Goal: Transaction & Acquisition: Obtain resource

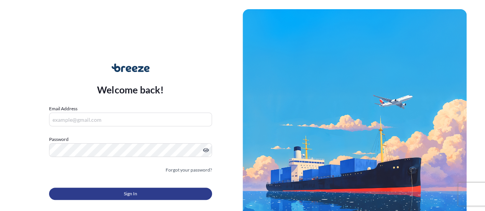
type input "[EMAIL_ADDRESS][DOMAIN_NAME]"
click at [123, 193] on button "Sign In" at bounding box center [130, 194] width 163 height 12
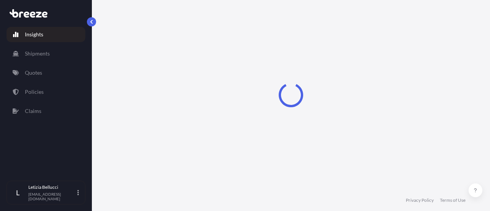
select select "2025"
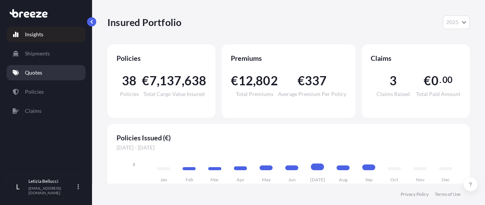
click at [25, 71] on p "Quotes" at bounding box center [33, 73] width 17 height 8
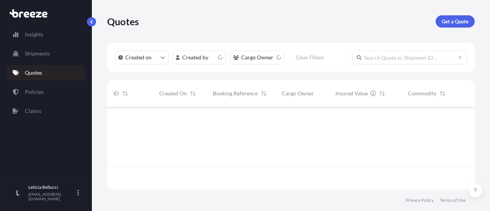
scroll to position [81, 362]
click at [465, 23] on p "Get a Quote" at bounding box center [455, 22] width 27 height 8
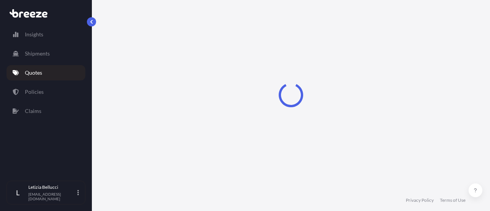
select select "Sea"
select select "1"
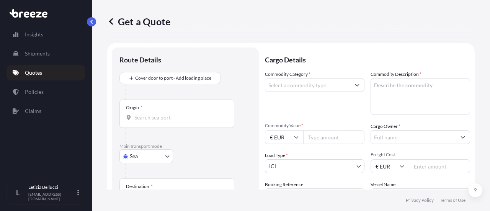
scroll to position [12, 0]
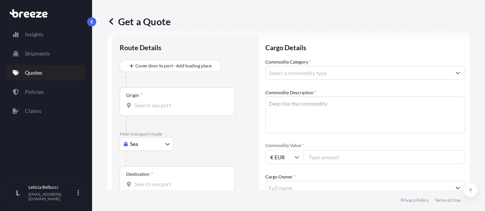
click at [284, 71] on input "Commodity Category *" at bounding box center [357, 73] width 185 height 14
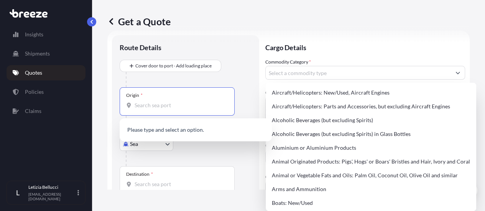
click at [149, 108] on input "Origin *" at bounding box center [179, 106] width 90 height 8
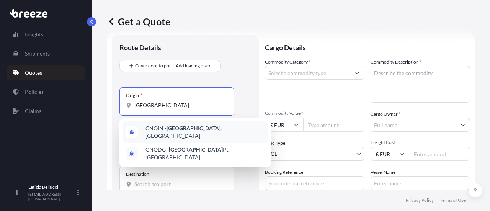
click at [195, 134] on span "CNQIN - [GEOGRAPHIC_DATA] , [GEOGRAPHIC_DATA]" at bounding box center [206, 132] width 120 height 15
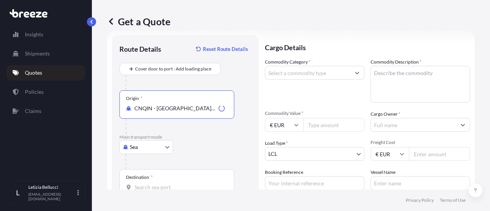
type input "CNQIN - [GEOGRAPHIC_DATA], [GEOGRAPHIC_DATA]"
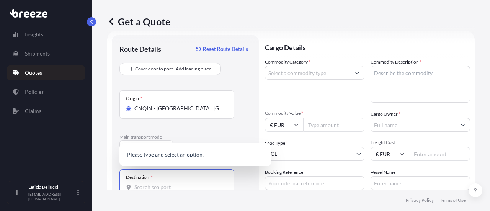
click at [161, 188] on input "Destination *" at bounding box center [179, 188] width 90 height 8
click at [161, 188] on input "[GEOGRAPHIC_DATA]" at bounding box center [174, 188] width 81 height 8
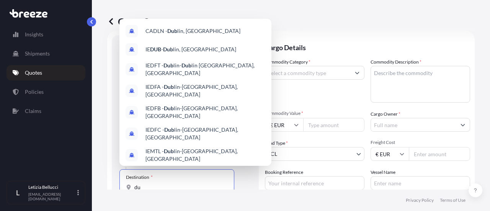
type input "d"
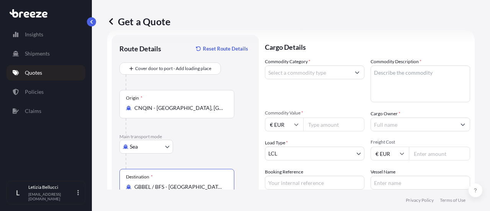
scroll to position [83, 0]
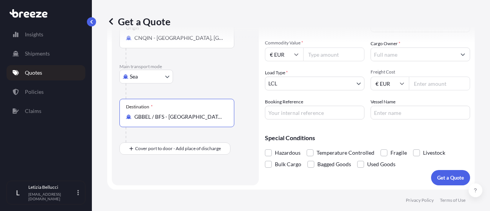
type input "GBBEL / BFS - [GEOGRAPHIC_DATA], [GEOGRAPHIC_DATA]"
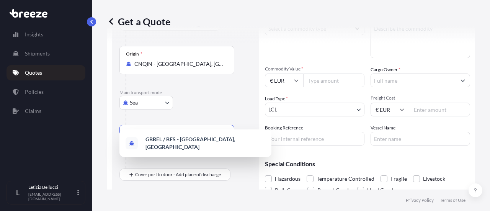
scroll to position [44, 0]
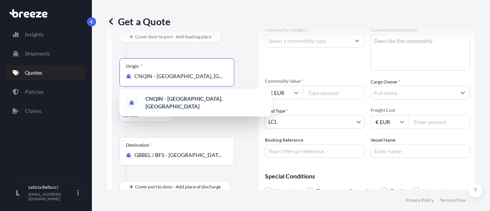
click at [198, 77] on input "CNQIN - [GEOGRAPHIC_DATA], [GEOGRAPHIC_DATA]" at bounding box center [179, 76] width 90 height 8
type input "C"
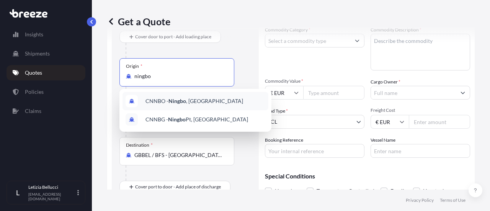
click at [192, 99] on span "CNNBO - Ningbo , [GEOGRAPHIC_DATA]" at bounding box center [195, 101] width 98 height 8
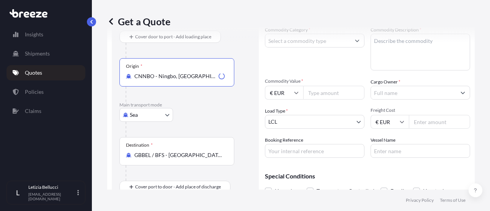
scroll to position [83, 0]
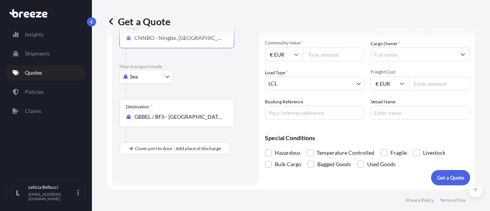
type input "CNNBO - Ningbo, [GEOGRAPHIC_DATA]"
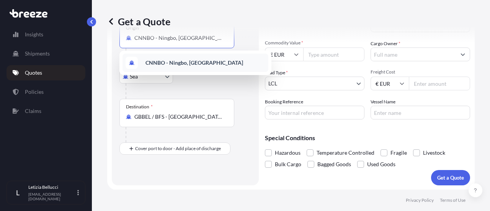
click at [200, 65] on b "CNNBO - Ningbo, [GEOGRAPHIC_DATA]" at bounding box center [195, 62] width 98 height 7
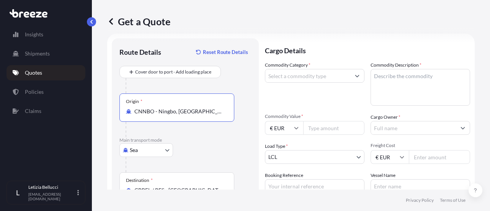
scroll to position [6, 0]
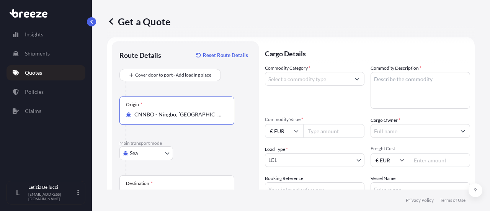
click at [303, 84] on input "Commodity Category *" at bounding box center [307, 79] width 85 height 14
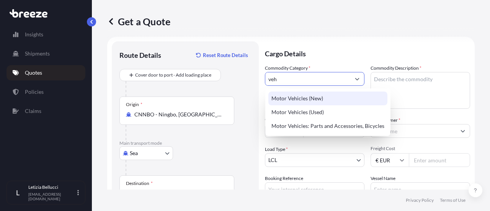
click at [305, 93] on div "Motor Vehicles (New)" at bounding box center [328, 99] width 119 height 14
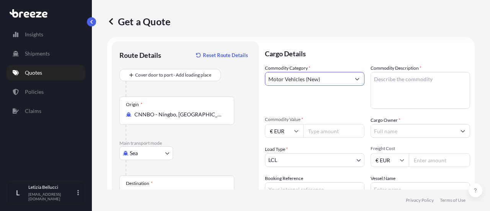
type input "Motor Vehicles (New)"
click at [390, 83] on textarea "Commodity Description *" at bounding box center [421, 90] width 100 height 37
paste textarea "Track motor Lifting frame Standard col"
click at [401, 79] on textarea "Track motor Lifting frame Standard col" at bounding box center [421, 90] width 100 height 37
click at [404, 85] on textarea "Track motor Lifting frame Standard col" at bounding box center [421, 90] width 100 height 37
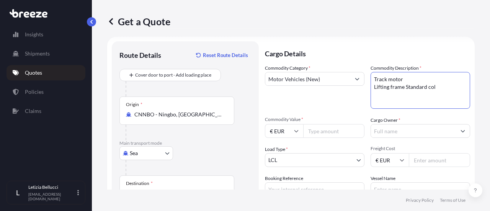
click at [403, 86] on textarea "Track motor Lifting frame Standard col" at bounding box center [421, 90] width 100 height 37
type textarea "Track motor Lifting frame Standard col"
click at [293, 133] on input "€ EUR" at bounding box center [284, 131] width 38 height 14
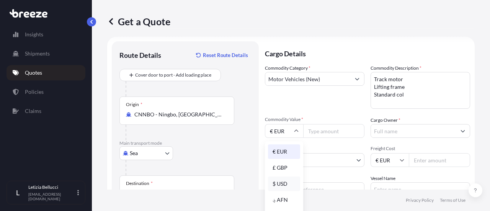
click at [287, 182] on div "$ USD" at bounding box center [284, 184] width 32 height 15
type input "$ USD"
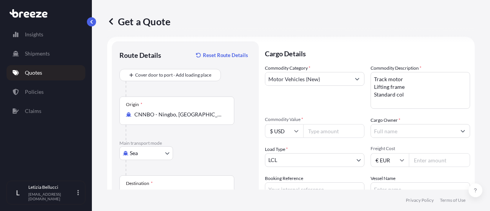
click at [321, 130] on input "Commodity Value *" at bounding box center [333, 131] width 61 height 14
type input "23600"
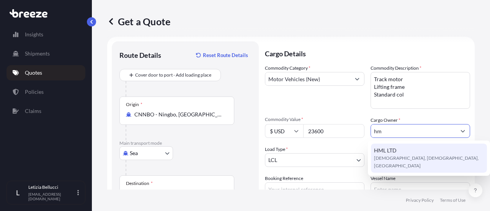
click at [404, 147] on div "HML LTD Buncrana, [GEOGRAPHIC_DATA], [GEOGRAPHIC_DATA]" at bounding box center [429, 158] width 116 height 29
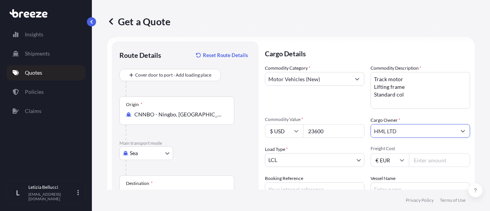
scroll to position [44, 0]
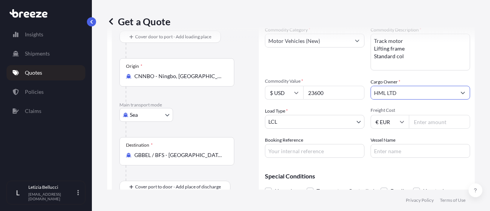
type input "HML LTD"
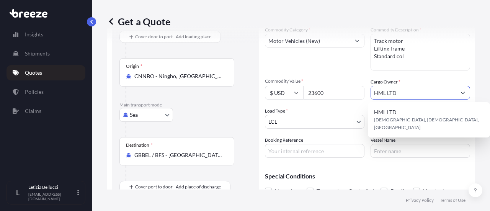
click at [290, 117] on body "5 options available. 0 options available. 1 option available. 1 option availabl…" at bounding box center [245, 105] width 490 height 211
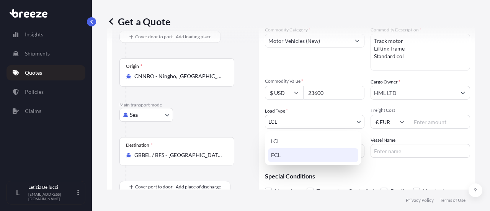
click at [286, 156] on div "FCL" at bounding box center [313, 155] width 90 height 14
select select "2"
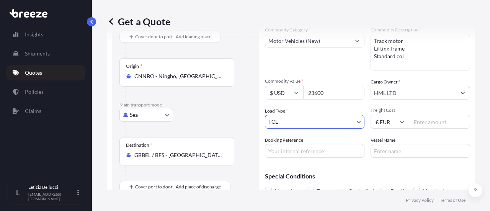
click at [431, 124] on input "Freight Cost" at bounding box center [439, 122] width 61 height 14
click at [397, 125] on input "€ EUR" at bounding box center [390, 122] width 38 height 14
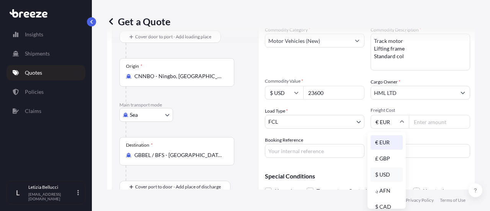
click at [387, 175] on div "$ USD" at bounding box center [387, 174] width 32 height 15
type input "$ USD"
click at [424, 121] on input "Freight Cost" at bounding box center [439, 122] width 61 height 14
type input "1700"
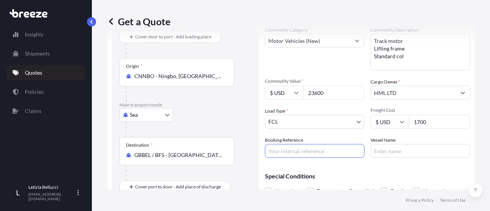
click at [286, 154] on input "Booking Reference" at bounding box center [315, 151] width 100 height 14
type input "DSG1134C"
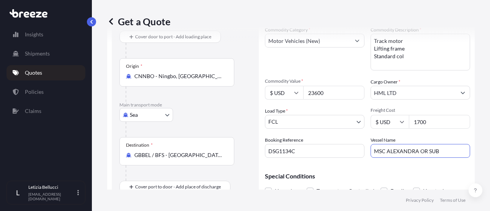
scroll to position [83, 0]
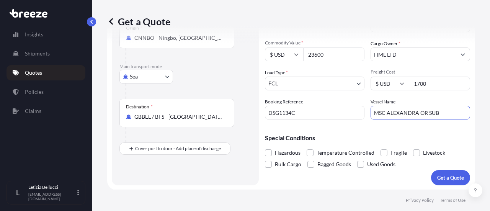
type input "MSC ALEXANDRA OR SUB"
click at [438, 177] on p "Get a Quote" at bounding box center [451, 178] width 27 height 8
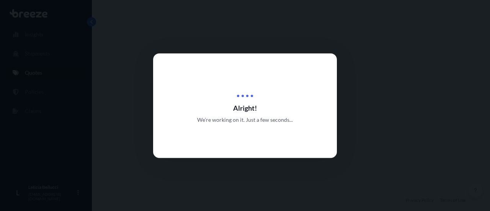
select select "Sea"
select select "2"
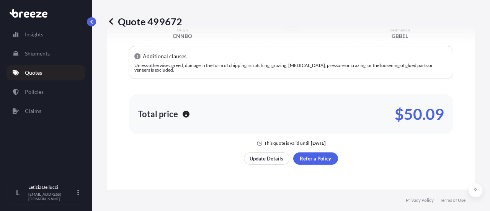
scroll to position [472, 0]
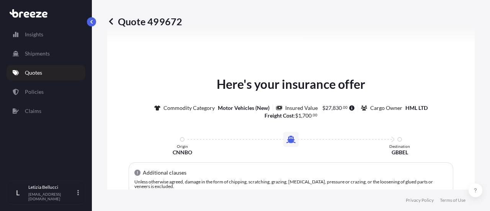
type input "Buncrana, Co. [GEOGRAPHIC_DATA], [GEOGRAPHIC_DATA]"
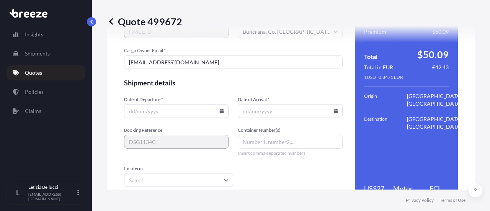
scroll to position [1106, 0]
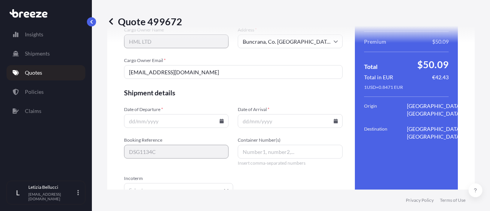
click at [131, 119] on input "Date of Departure *" at bounding box center [176, 121] width 105 height 14
type input "2"
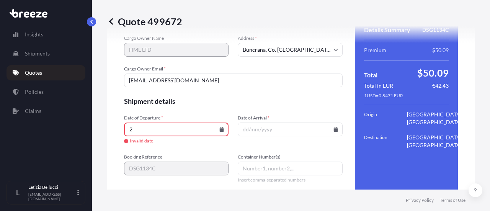
scroll to position [1114, 0]
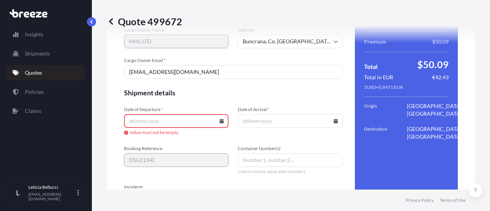
type input "2"
type input "1"
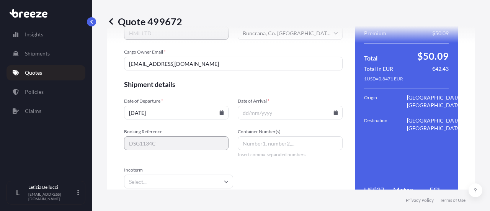
scroll to position [1106, 0]
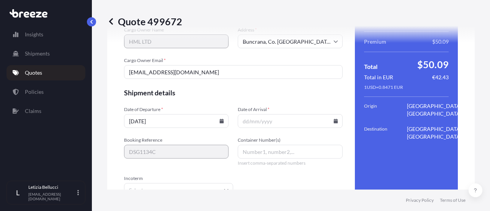
type input "[DATE]"
click at [245, 122] on input "Date of Arrival *" at bounding box center [290, 121] width 105 height 14
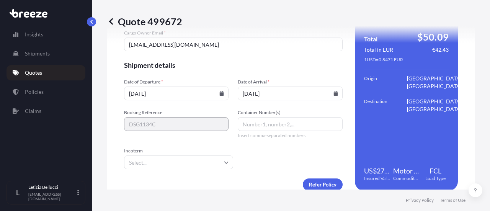
scroll to position [1144, 0]
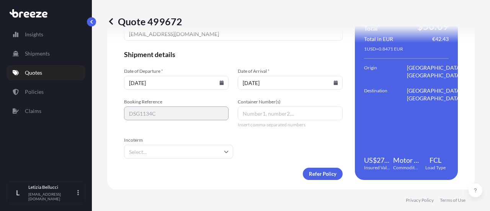
type input "[DATE]"
click at [266, 111] on input "Container Number(s)" at bounding box center [290, 114] width 105 height 14
click at [475, 121] on div "Quote 499672 Route Details Cover door to port - Add loading place Place of load…" at bounding box center [291, 95] width 398 height 190
drag, startPoint x: 282, startPoint y: 119, endPoint x: 278, endPoint y: 111, distance: 8.6
click at [282, 119] on input "Container Number(s)" at bounding box center [290, 114] width 105 height 14
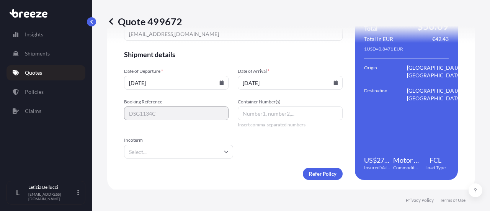
click at [278, 111] on input "Container Number(s)" at bounding box center [290, 114] width 105 height 14
paste input "BMOU2746290"
type input "BMOU2746290"
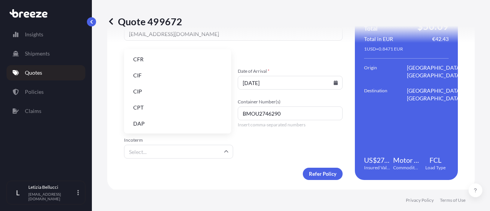
click at [196, 146] on input "Incoterm" at bounding box center [178, 152] width 109 height 14
click at [157, 121] on li "FOB" at bounding box center [177, 123] width 101 height 15
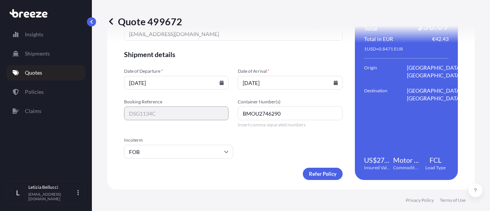
click at [274, 148] on form "Cargo Owner Details Cargo Owner Name HML LTD Address * Buncrana, Co. [GEOGRAPHI…" at bounding box center [233, 75] width 219 height 210
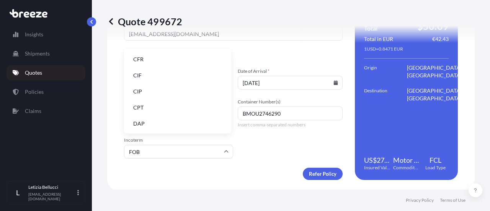
click at [215, 152] on input "FOB" at bounding box center [178, 152] width 109 height 14
click at [269, 151] on form "Cargo Owner Details Cargo Owner Name HML LTD Address * Buncrana, Co. [GEOGRAPHI…" at bounding box center [233, 75] width 219 height 210
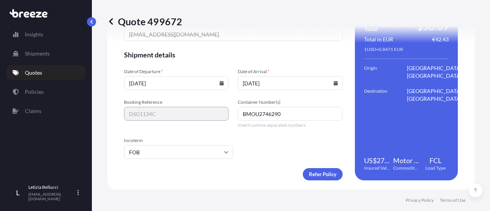
scroll to position [1144, 0]
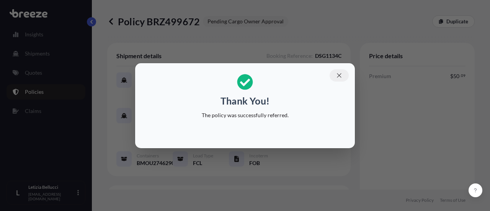
click at [339, 75] on icon "button" at bounding box center [339, 75] width 4 height 4
